Goal: Check status: Check status

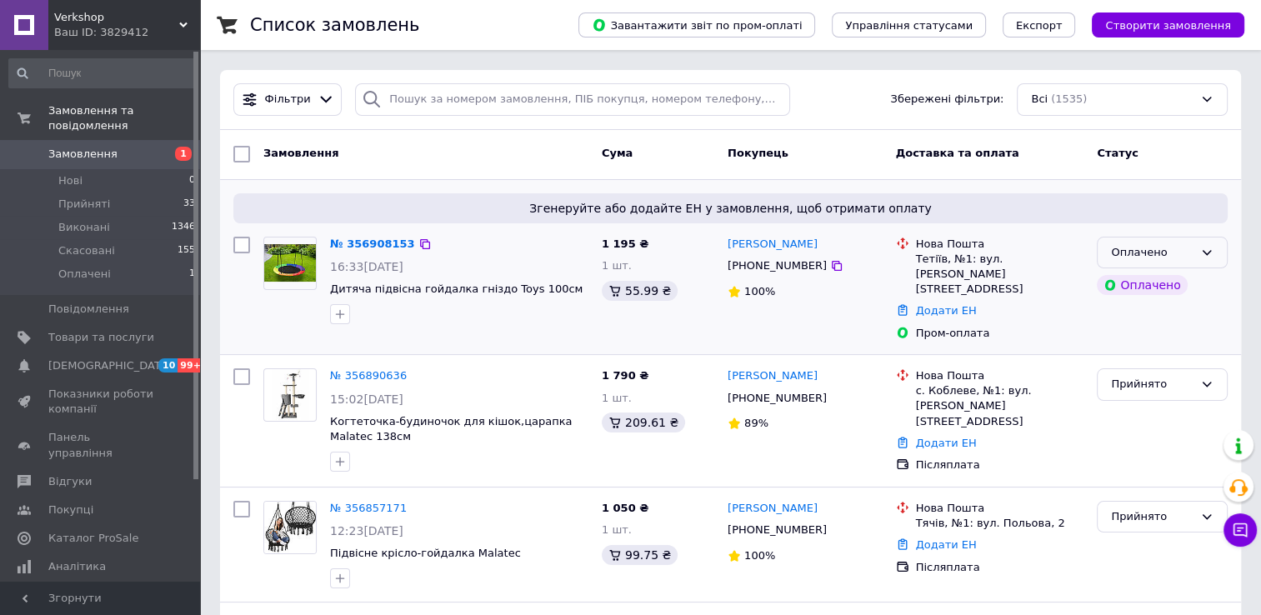
click at [1135, 253] on div "Оплачено" at bounding box center [1152, 253] width 83 height 18
click at [1136, 283] on li "Прийнято" at bounding box center [1162, 287] width 129 height 31
click at [78, 147] on span "Замовлення" at bounding box center [82, 154] width 69 height 15
click at [71, 358] on span "[DEMOGRAPHIC_DATA]" at bounding box center [109, 365] width 123 height 15
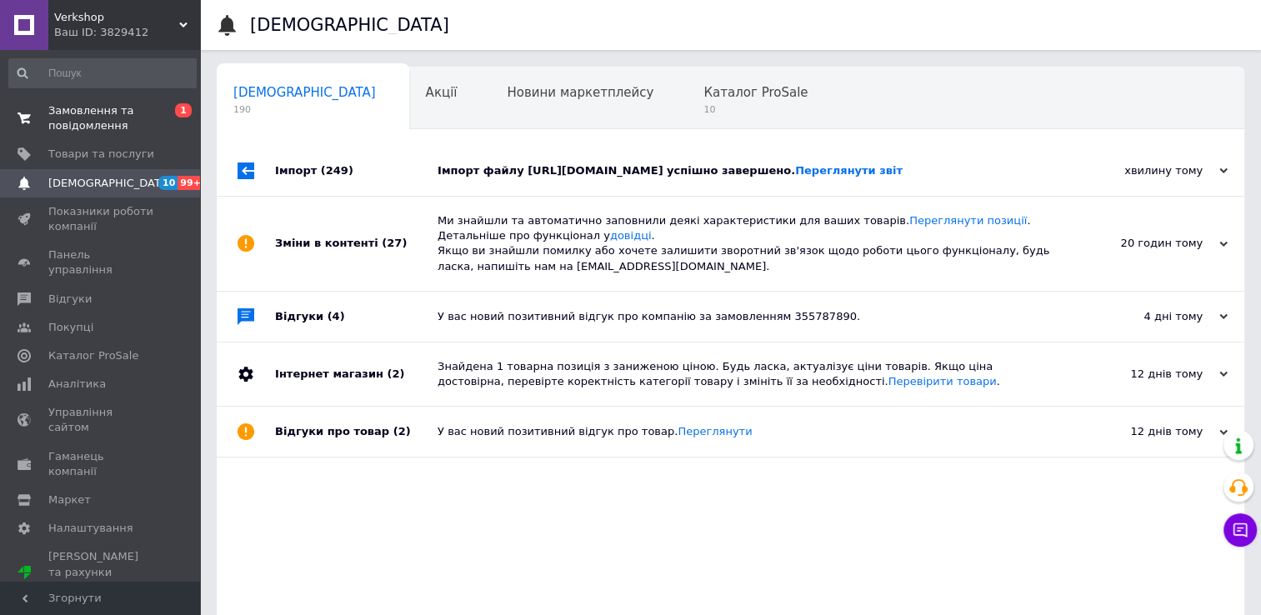
click at [109, 118] on span "Замовлення та повідомлення" at bounding box center [101, 118] width 106 height 30
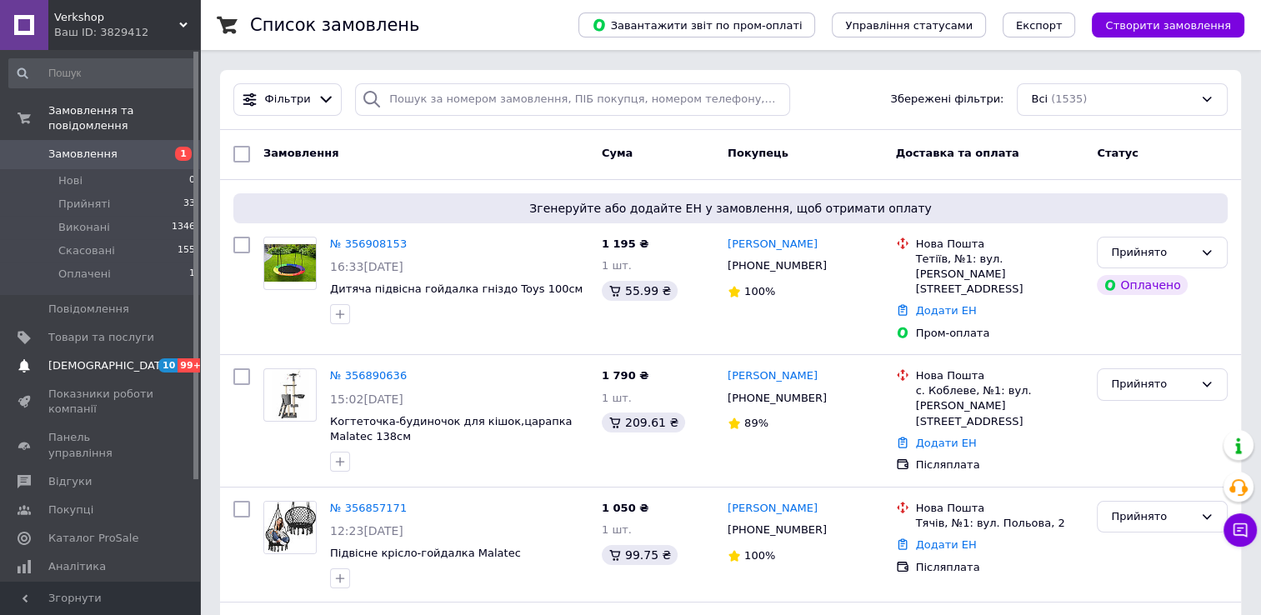
click at [69, 358] on span "[DEMOGRAPHIC_DATA]" at bounding box center [109, 365] width 123 height 15
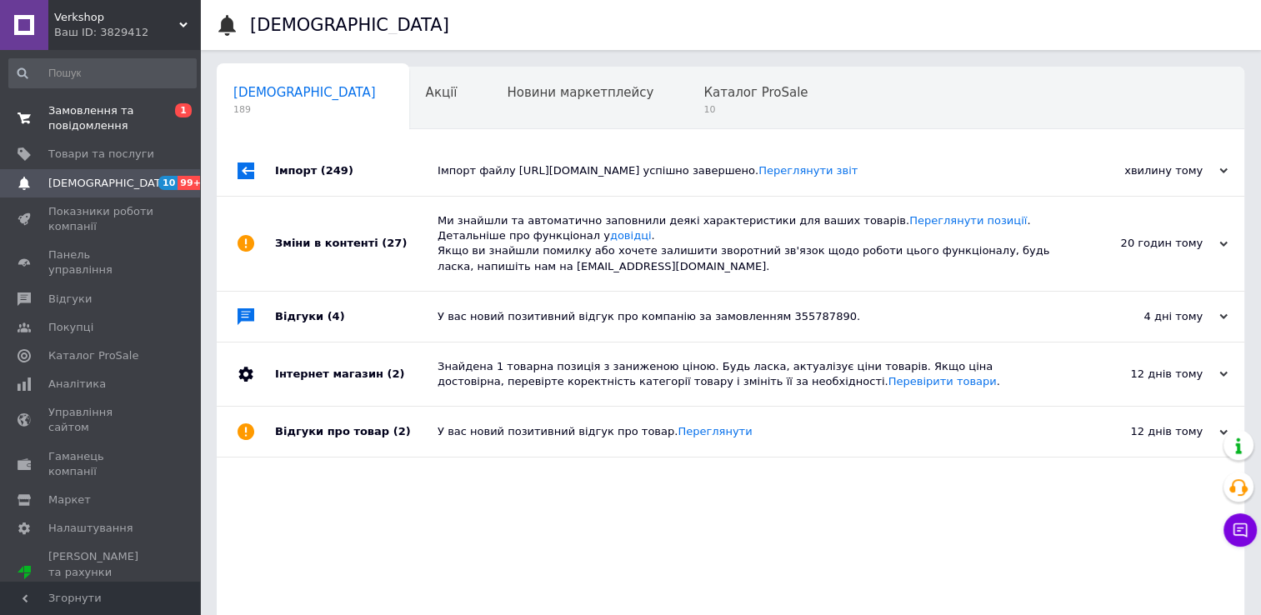
click at [116, 109] on span "Замовлення та повідомлення" at bounding box center [101, 118] width 106 height 30
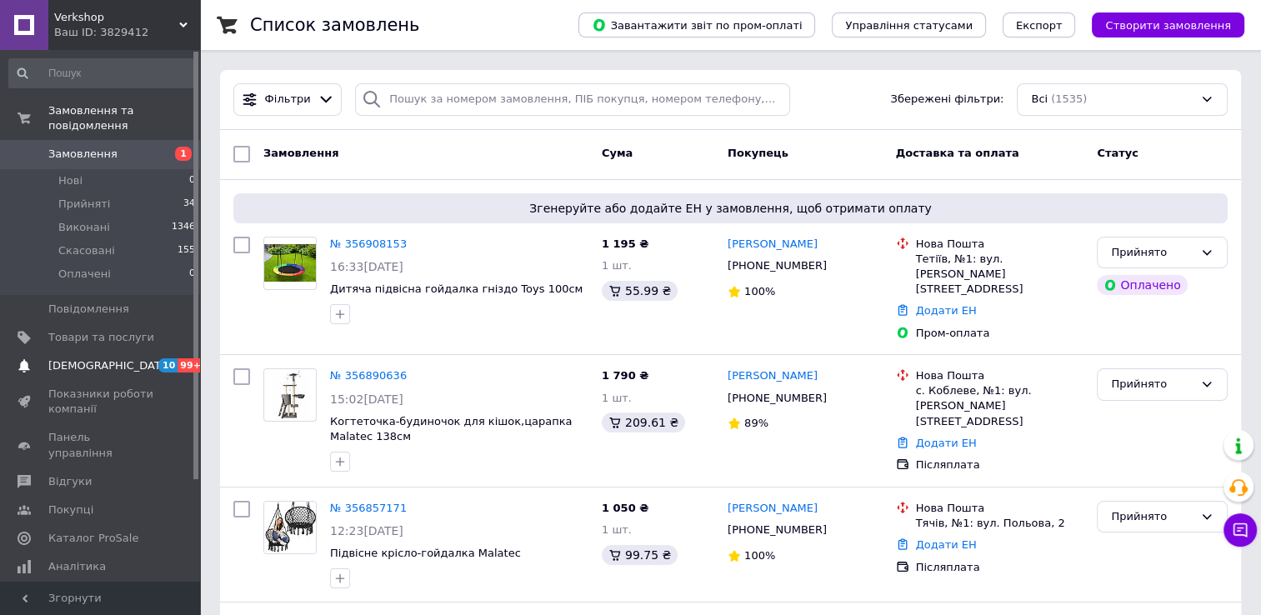
click at [79, 358] on span "[DEMOGRAPHIC_DATA]" at bounding box center [109, 365] width 123 height 15
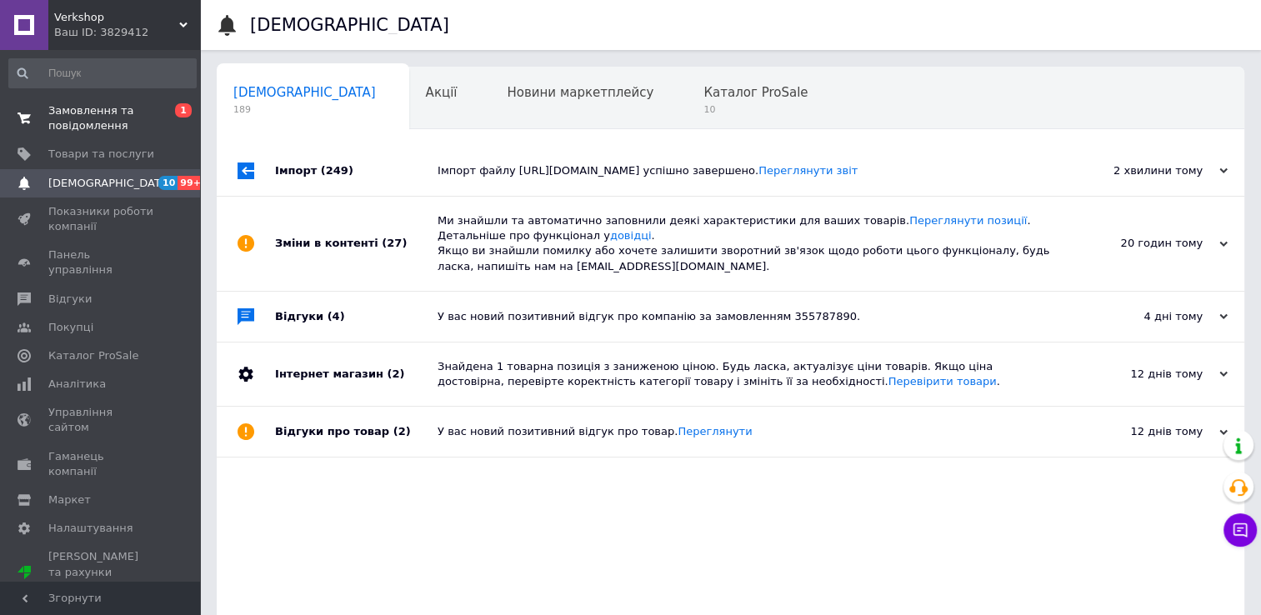
click at [86, 128] on span "Замовлення та повідомлення" at bounding box center [101, 118] width 106 height 30
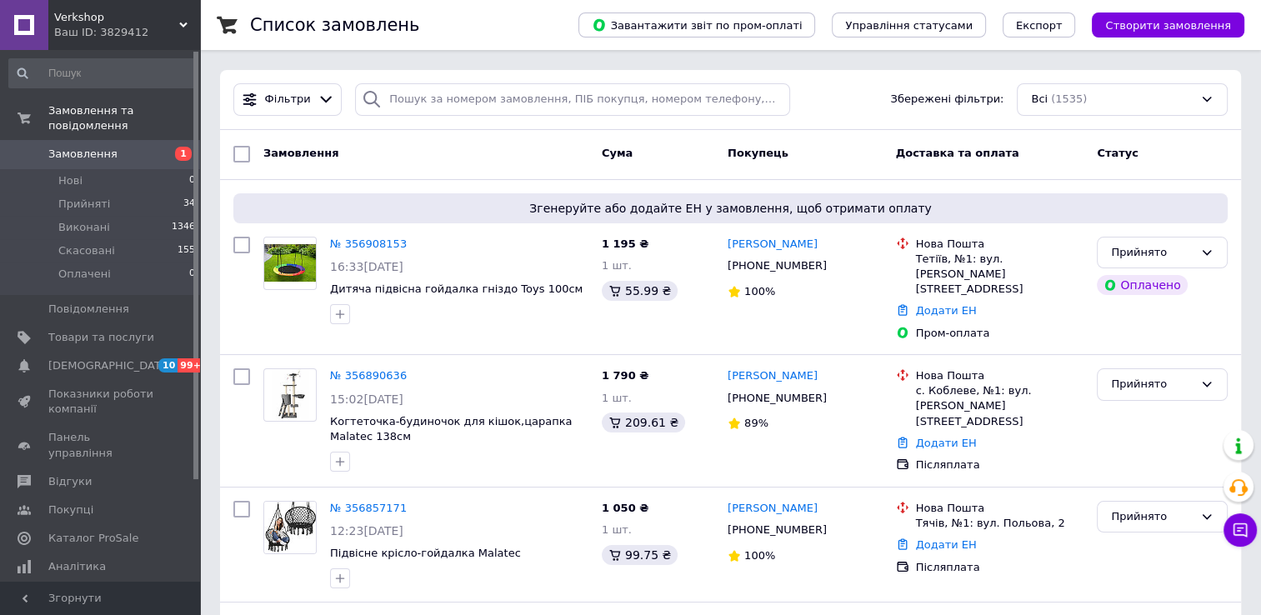
click at [85, 147] on span "Замовлення" at bounding box center [82, 154] width 69 height 15
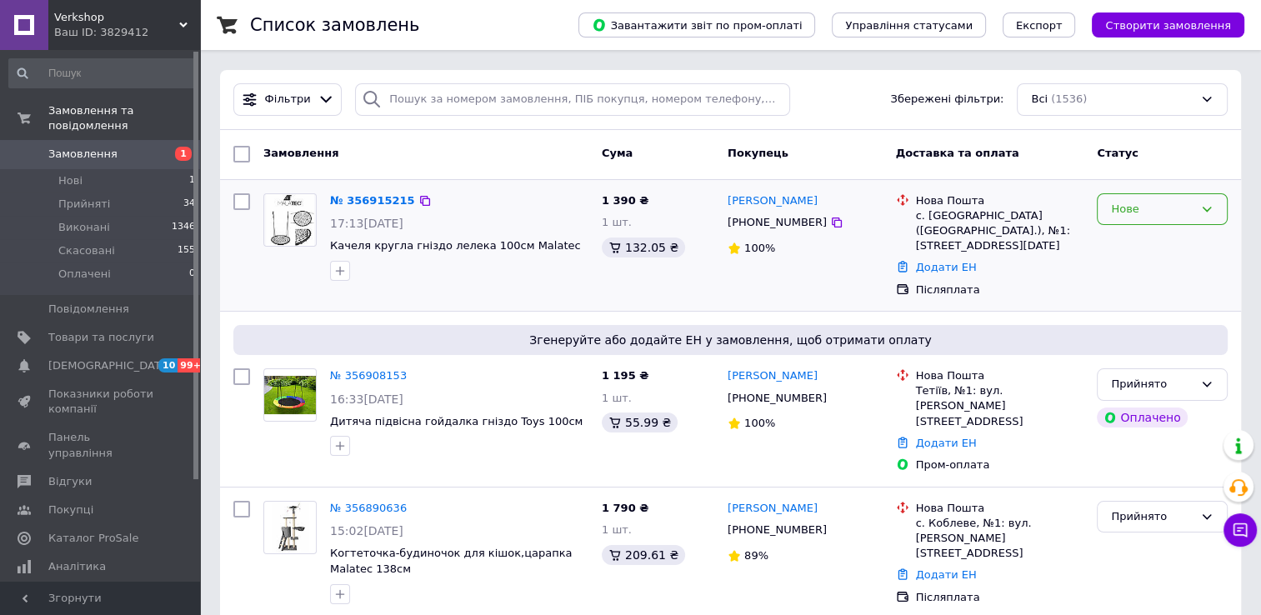
click at [1161, 209] on div "Нове" at bounding box center [1152, 210] width 83 height 18
click at [1128, 239] on li "Прийнято" at bounding box center [1162, 243] width 129 height 31
